Goal: Find specific page/section: Find specific page/section

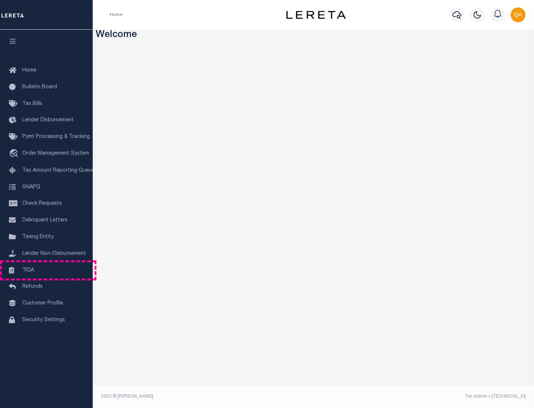
click at [46, 270] on link "TIQA" at bounding box center [46, 270] width 93 height 17
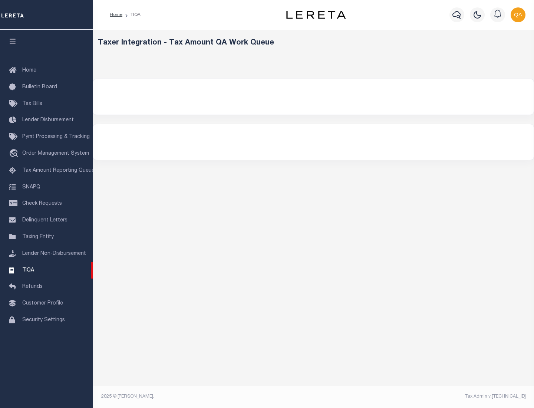
select select "200"
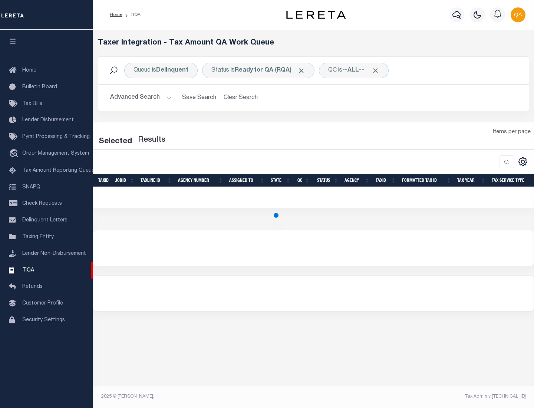
select select "200"
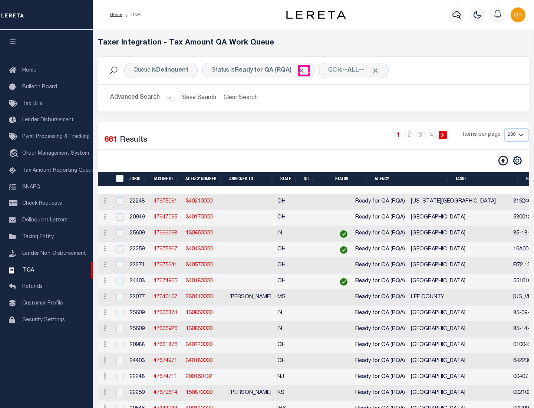
click at [304, 70] on span "Click to Remove" at bounding box center [301, 71] width 8 height 8
